Goal: Task Accomplishment & Management: Complete application form

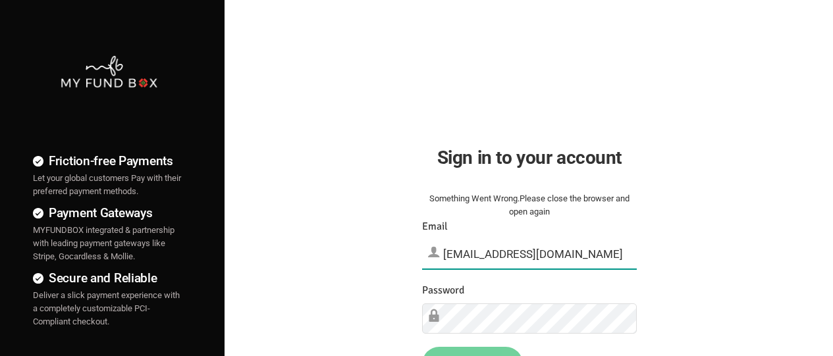
type input "[EMAIL_ADDRESS][DOMAIN_NAME]"
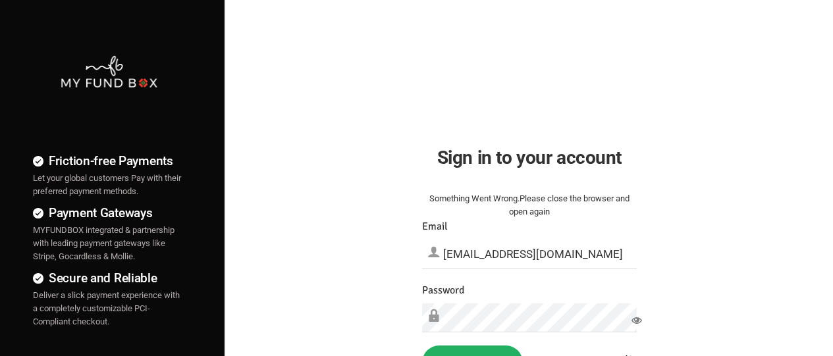
click at [472, 351] on button "Sign in" at bounding box center [472, 363] width 101 height 34
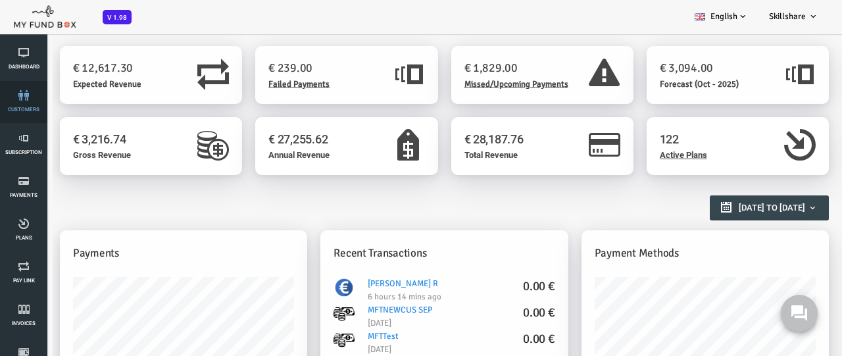
click at [24, 102] on link "customers" at bounding box center [23, 102] width 39 height 42
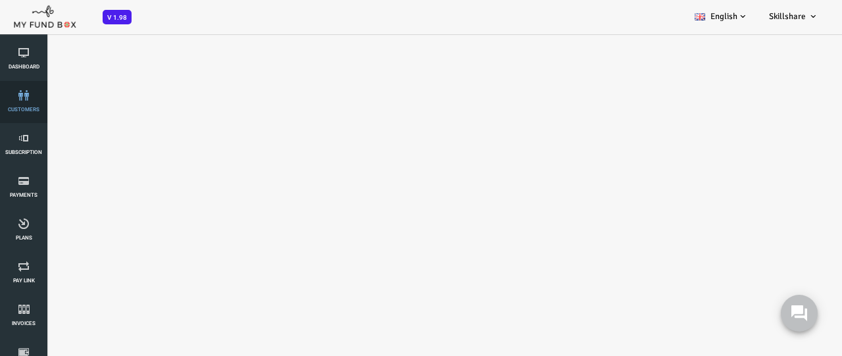
select select "100"
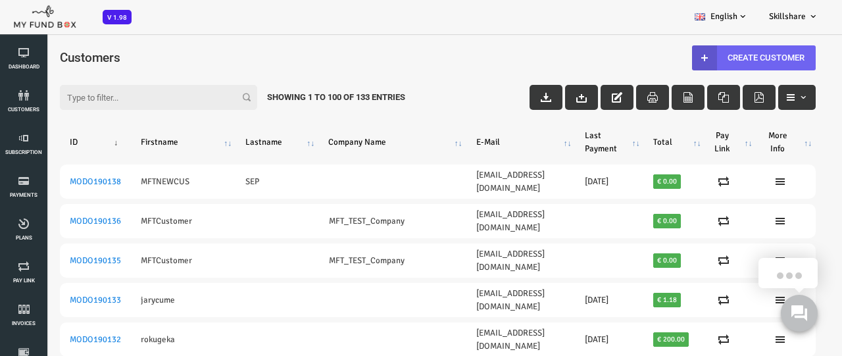
click at [712, 57] on link "Create Customer" at bounding box center [721, 57] width 124 height 25
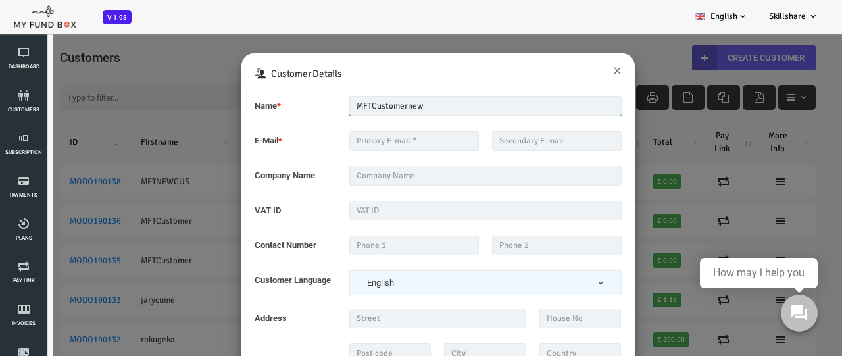
type input "MFTCustomernew"
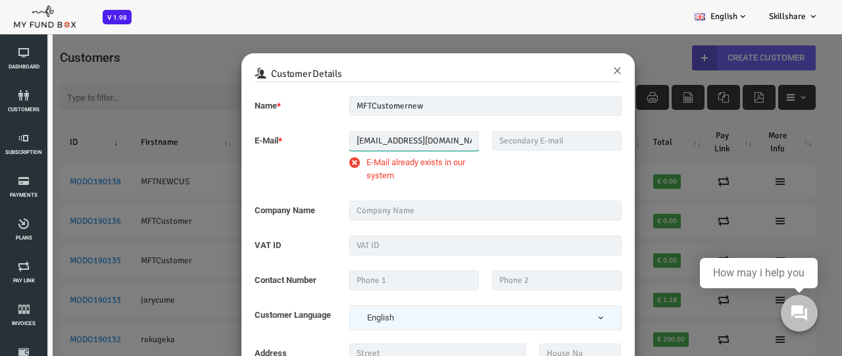
type input "mind4orce@gmail.com"
type input "MFT_TEST_Company"
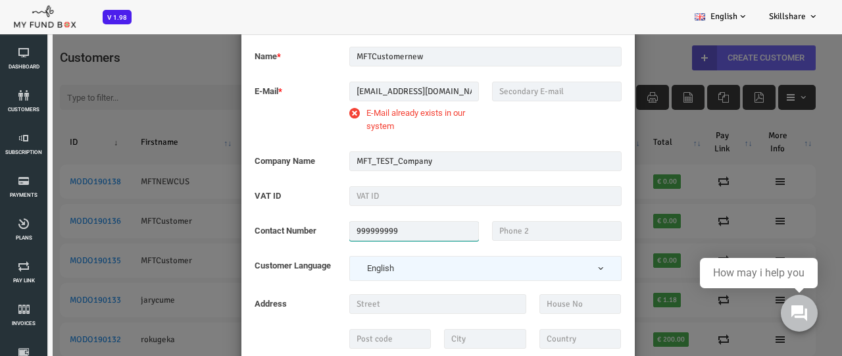
scroll to position [33, 0]
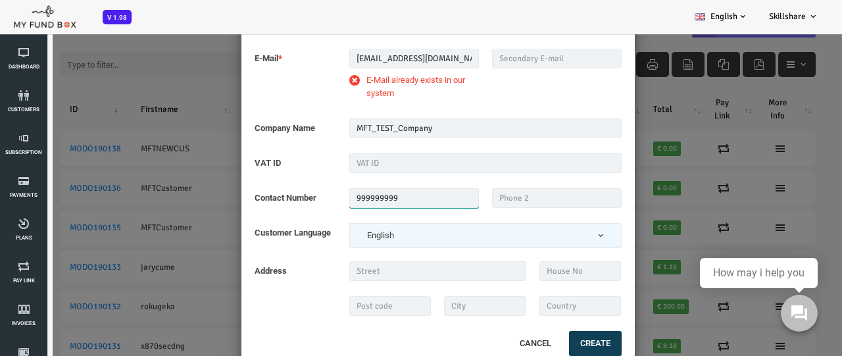
type input "999999999"
click at [560, 343] on button "Create" at bounding box center [562, 343] width 53 height 25
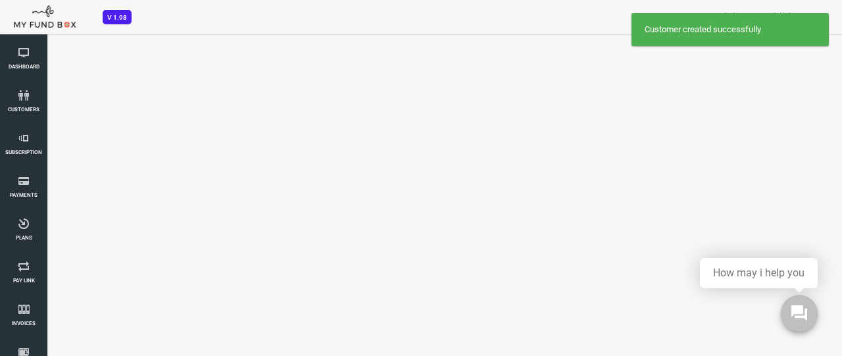
select select "100"
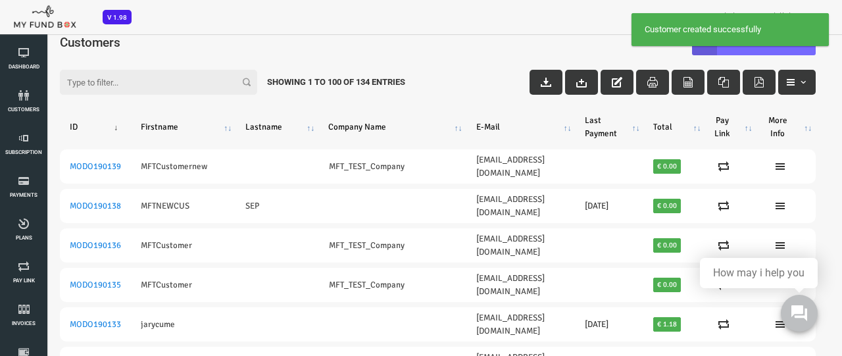
scroll to position [0, 0]
